Goal: Task Accomplishment & Management: Complete application form

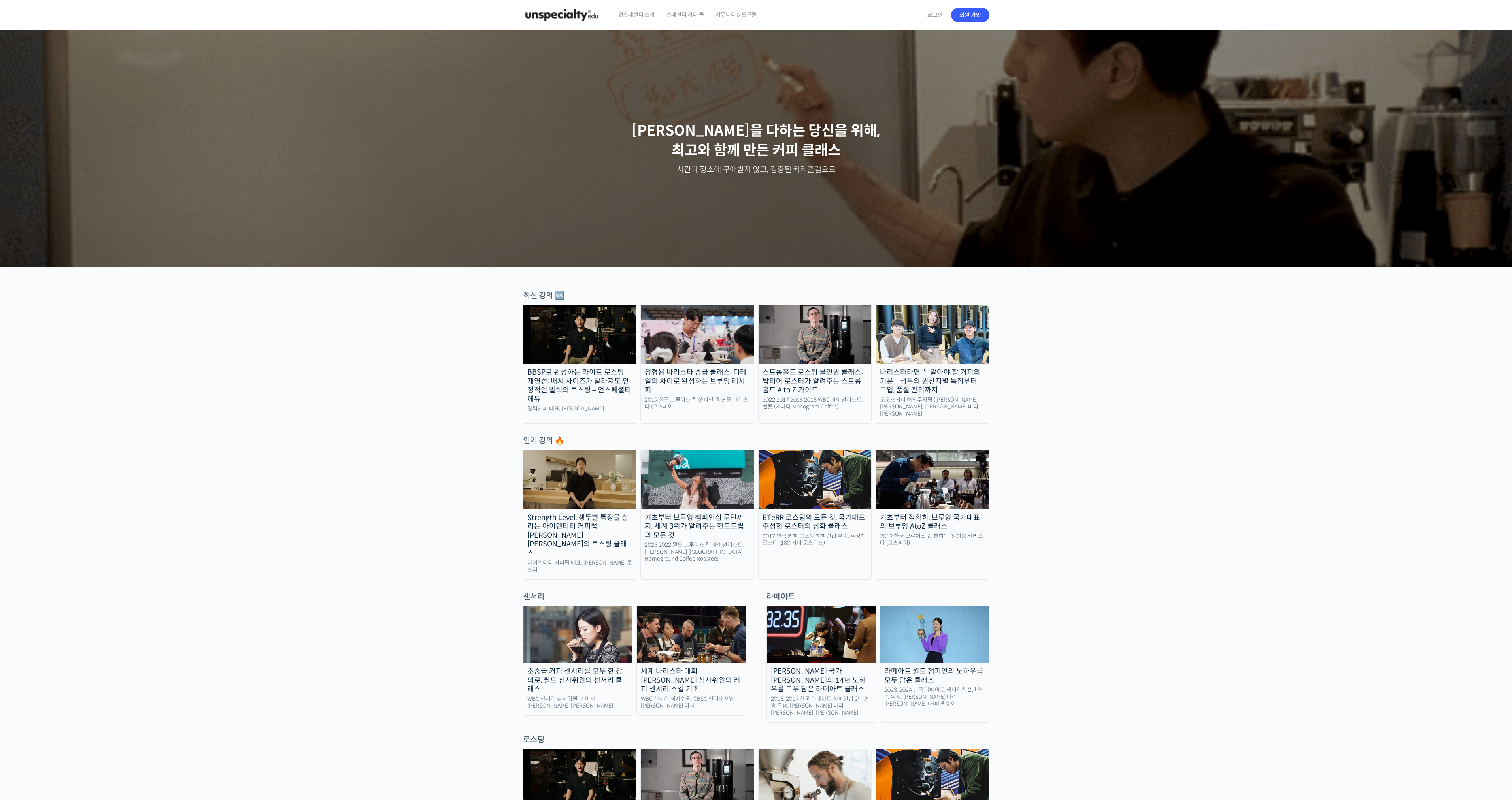
click at [620, 14] on span "언스페셜티 소개" at bounding box center [636, 14] width 37 height 30
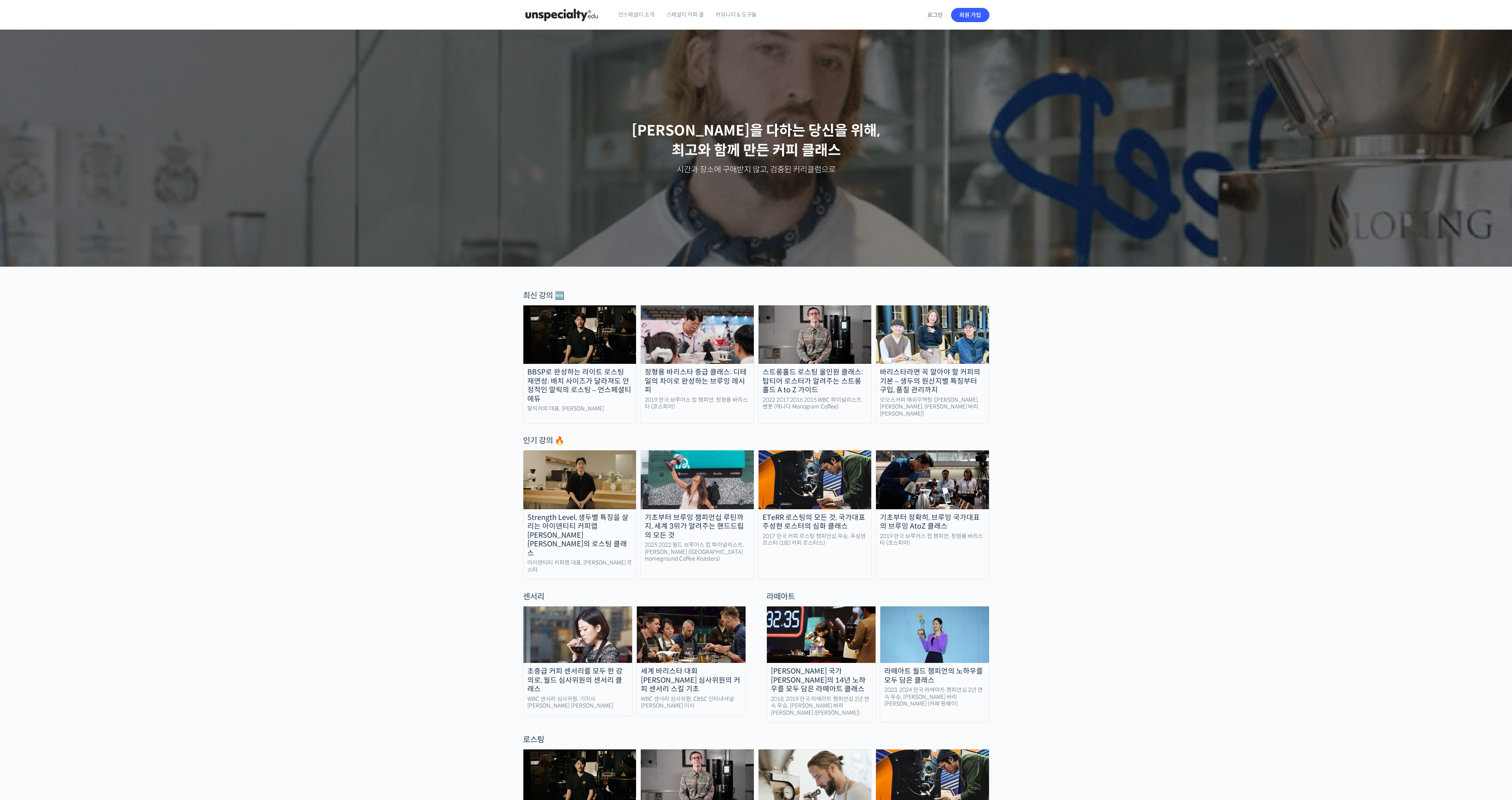
click at [745, 16] on span "커뮤니티 & 도구들" at bounding box center [736, 14] width 41 height 30
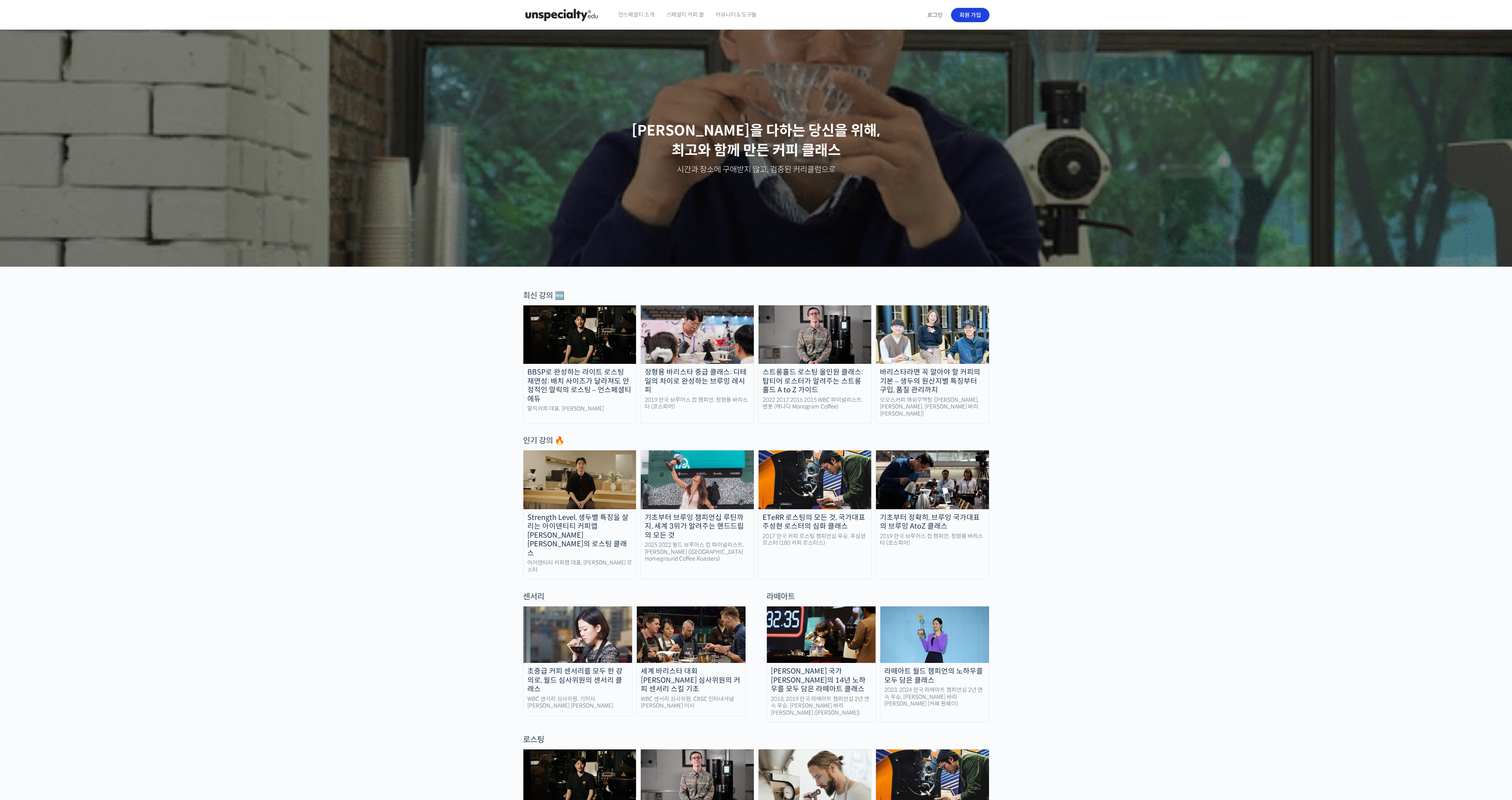
click at [982, 17] on link "회원 가입" at bounding box center [970, 15] width 38 height 14
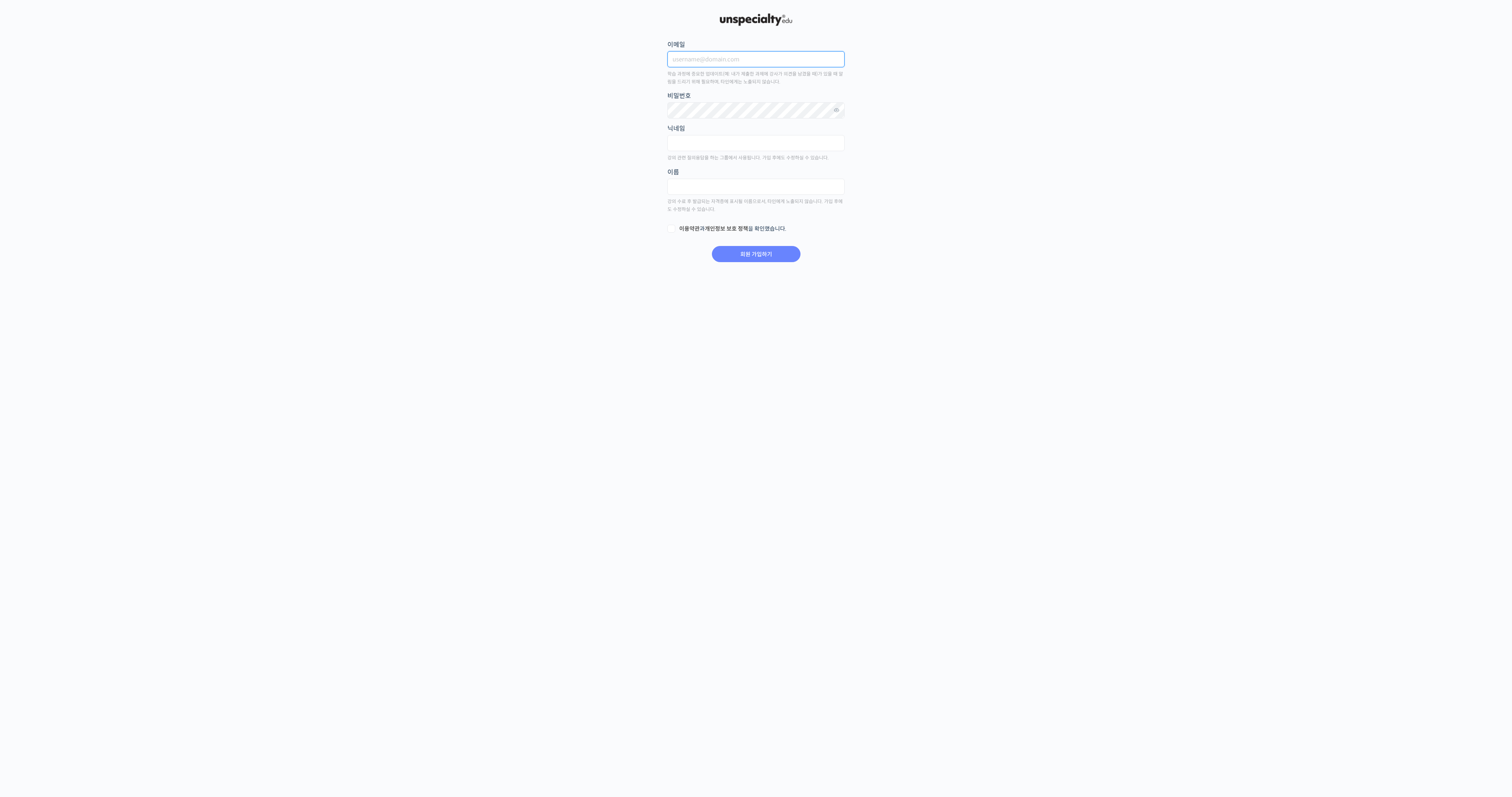
click at [792, 59] on input "이메일" at bounding box center [756, 59] width 177 height 16
type input "bestjunh"
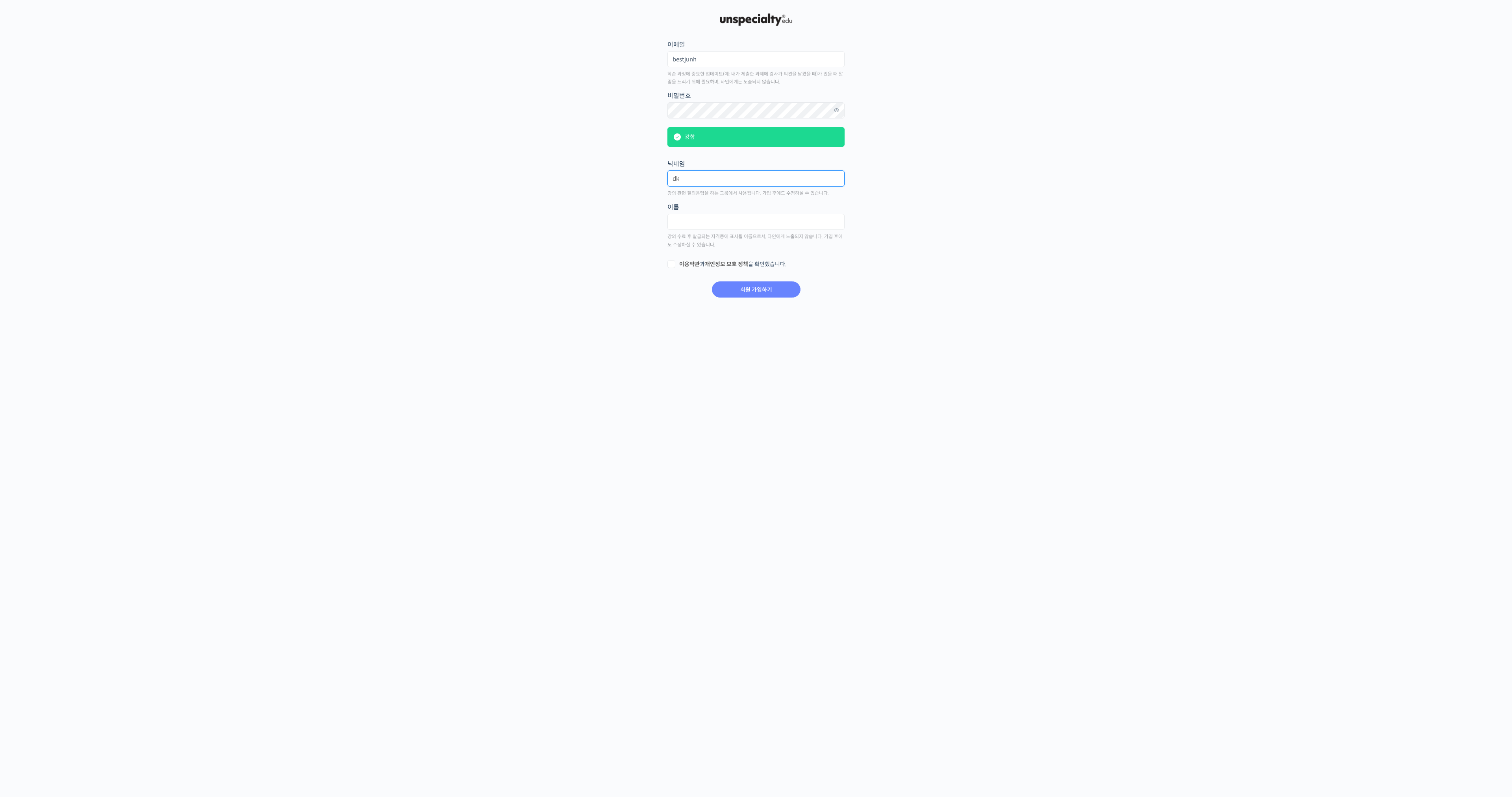
type input "d"
type input "알버트"
type input "김준형"
click at [681, 266] on link "이용약관" at bounding box center [689, 264] width 21 height 7
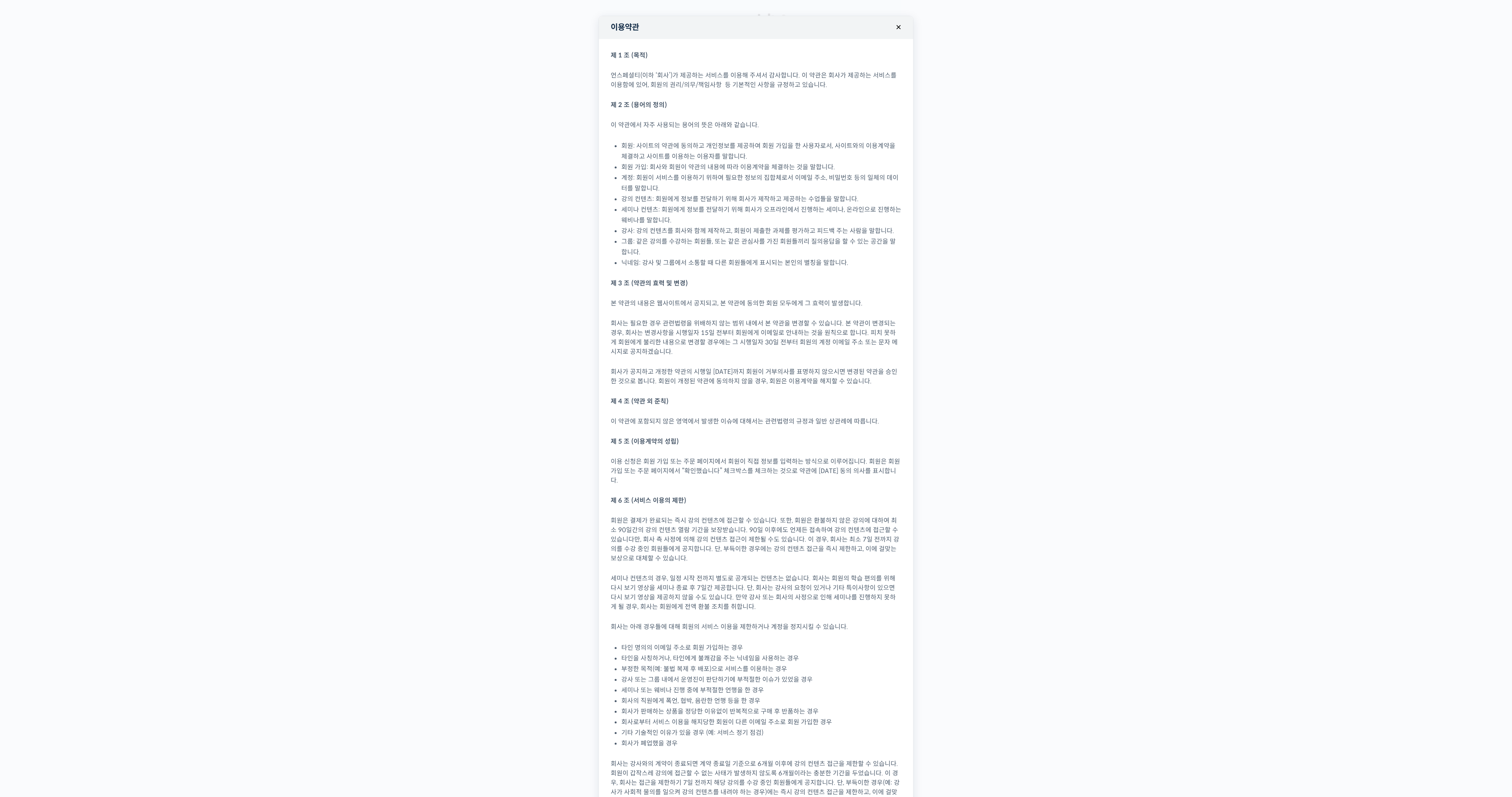
click at [897, 25] on button "×" at bounding box center [899, 28] width 18 height 18
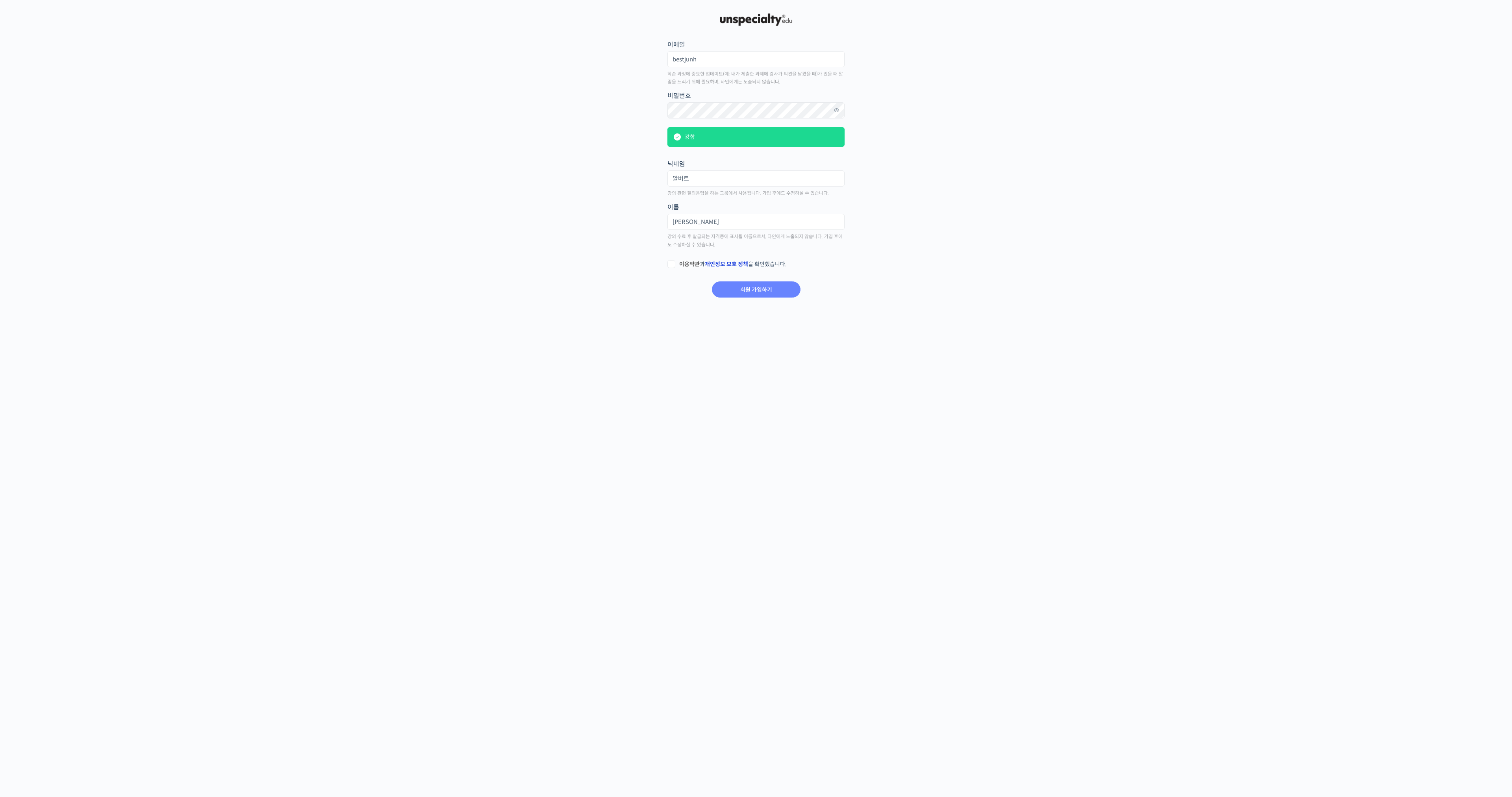
click at [733, 264] on link "개인정보 보호 정책" at bounding box center [727, 264] width 43 height 7
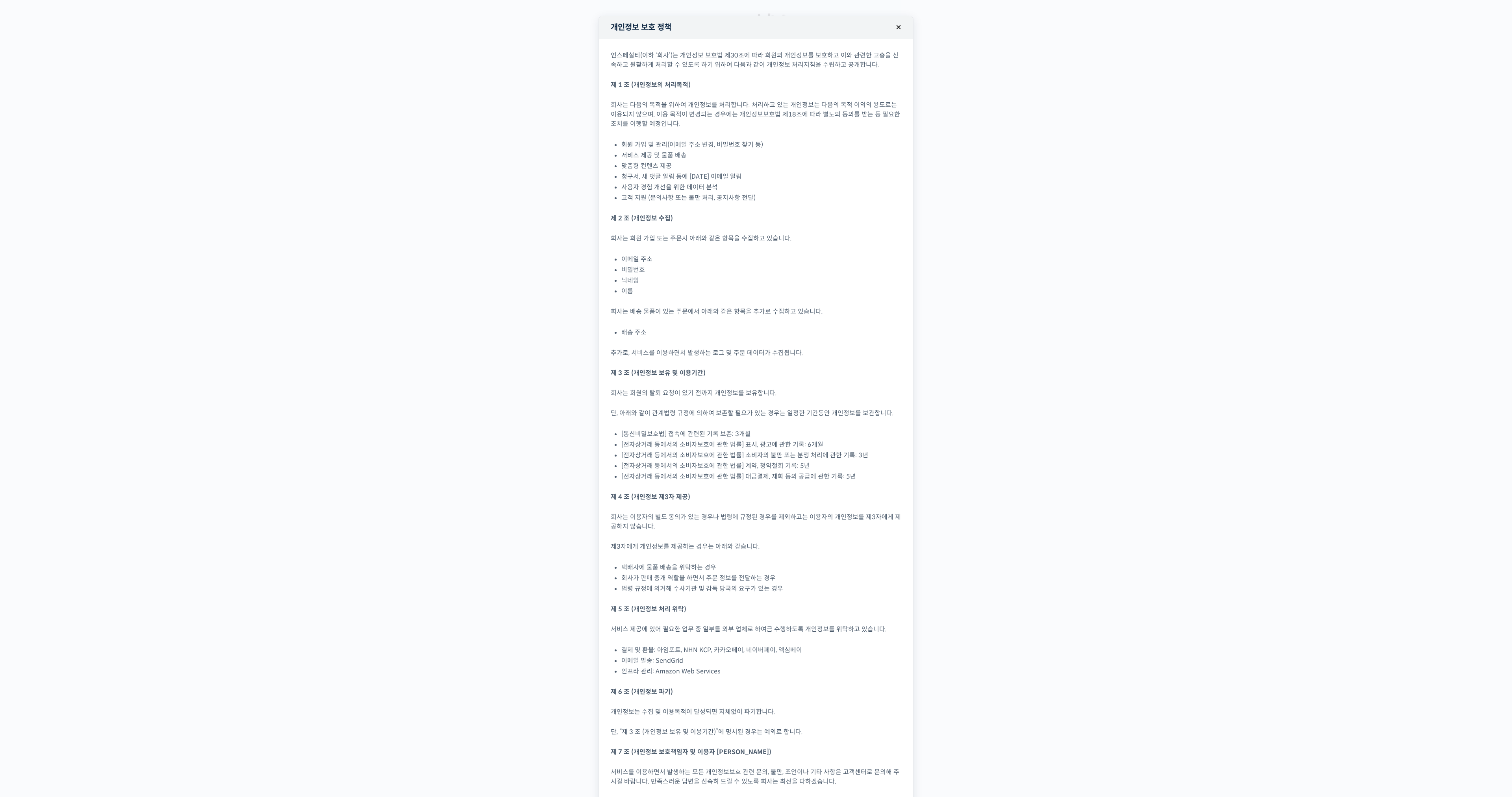
click at [896, 25] on button "×" at bounding box center [899, 28] width 18 height 18
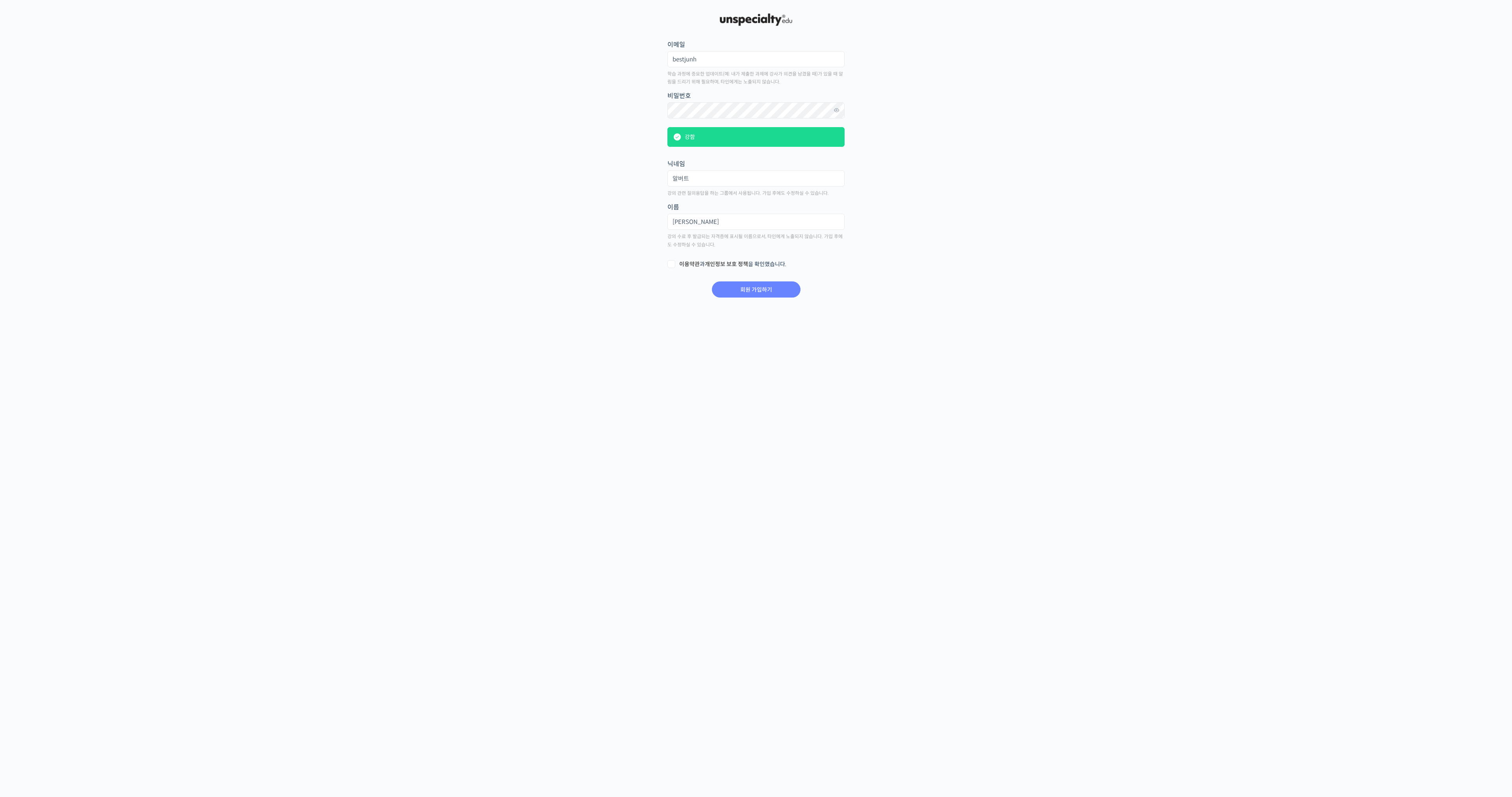
click at [674, 264] on label "이용약관 과 개인정보 보호 정책 을 확인했습니다." at bounding box center [756, 264] width 177 height 8
click at [673, 264] on input "이용약관 과 개인정보 보호 정책 을 확인했습니다." at bounding box center [670, 263] width 5 height 5
checkbox input "true"
click at [741, 288] on input "회원 가입하기" at bounding box center [756, 290] width 89 height 16
click at [755, 63] on input "bestjunh" at bounding box center [756, 59] width 177 height 16
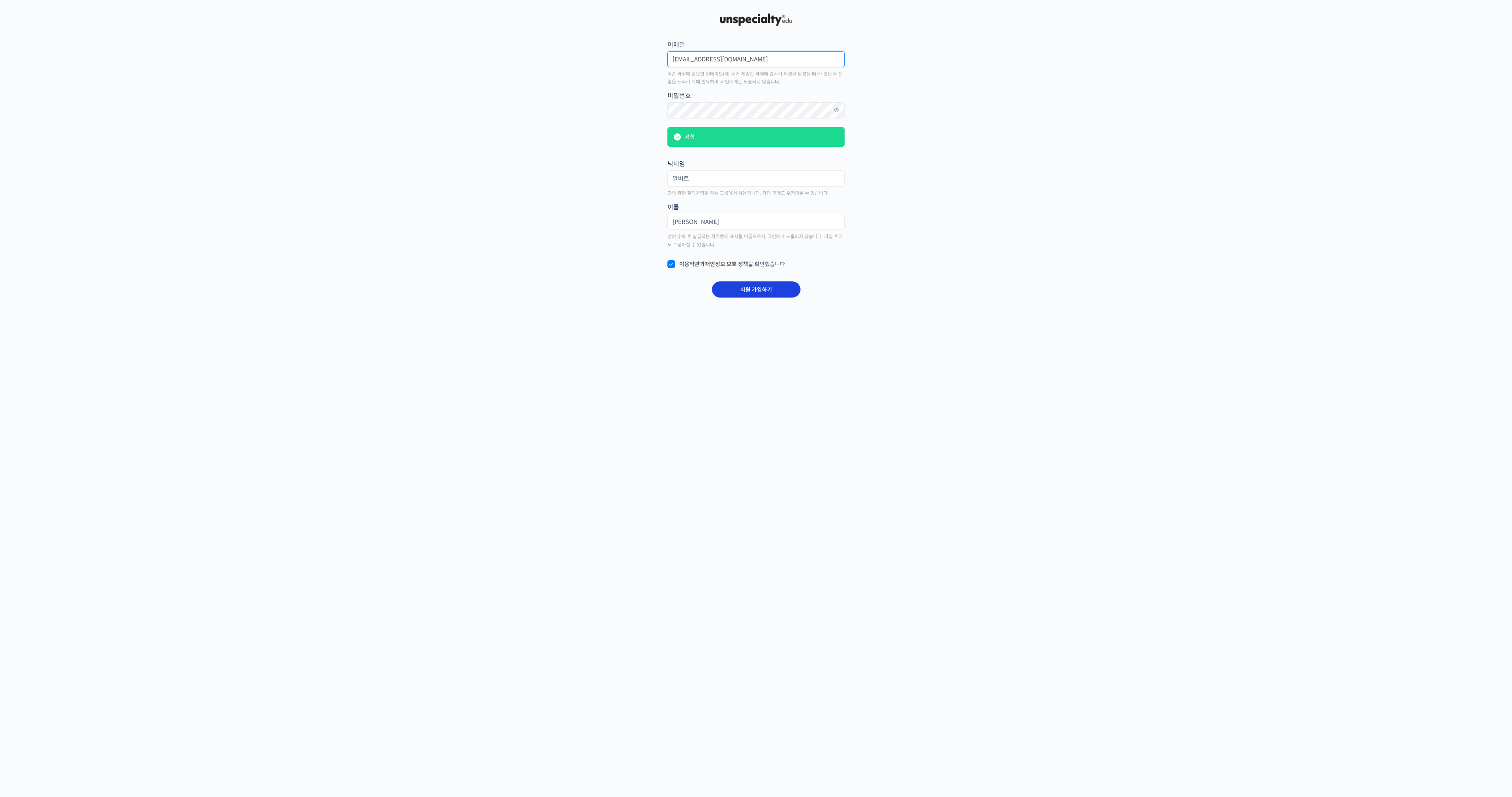
type input "bestjunh@gmail.com"
click at [785, 288] on input "회원 가입하기" at bounding box center [756, 290] width 89 height 16
